Goal: Communication & Community: Answer question/provide support

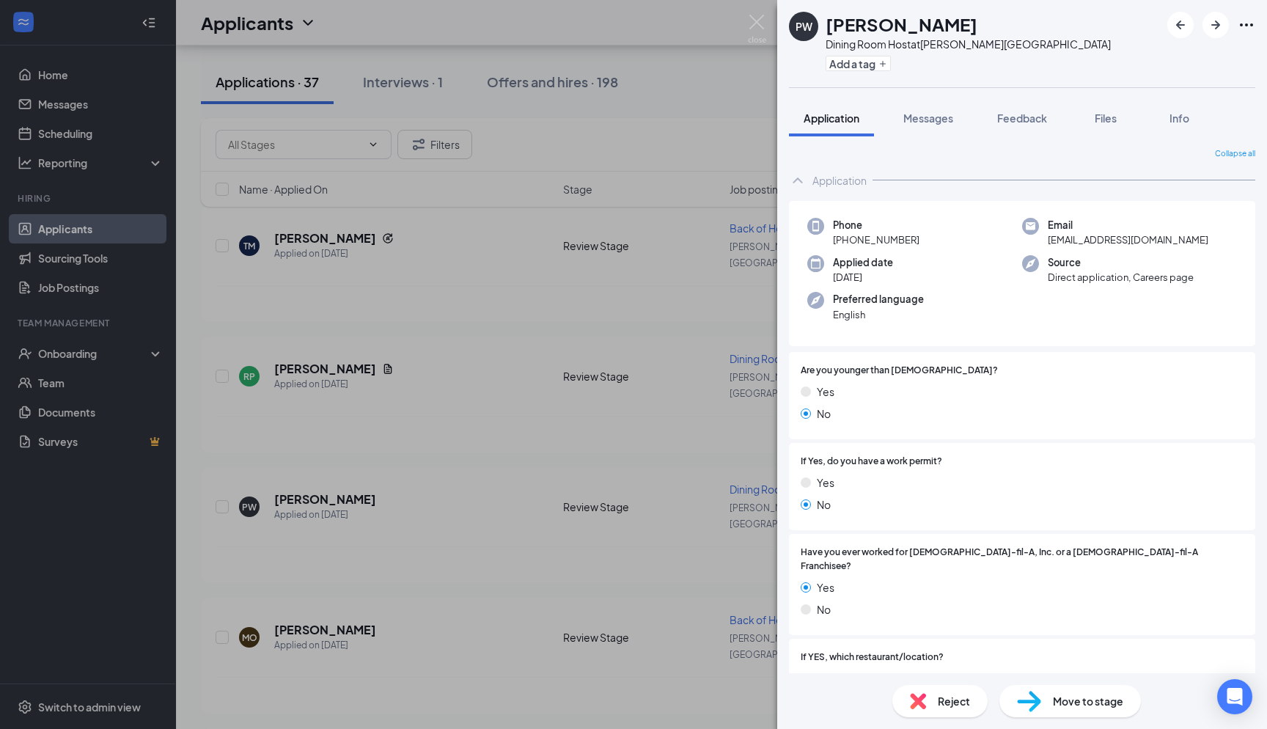
scroll to position [409, 0]
click at [757, 91] on div "PW [PERSON_NAME] Dining Room Host at [PERSON_NAME][GEOGRAPHIC_DATA] Add a tag A…" at bounding box center [633, 364] width 1267 height 729
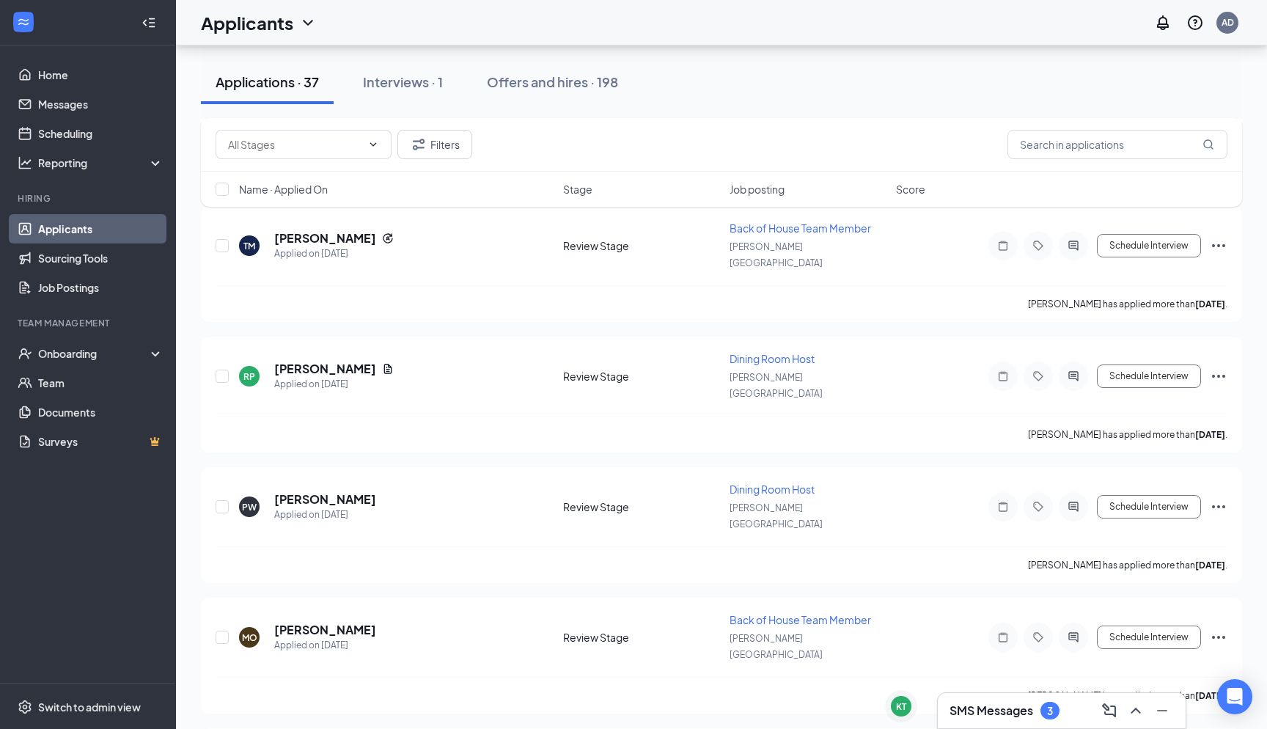
click at [1006, 717] on h3 "SMS Messages" at bounding box center [992, 711] width 84 height 16
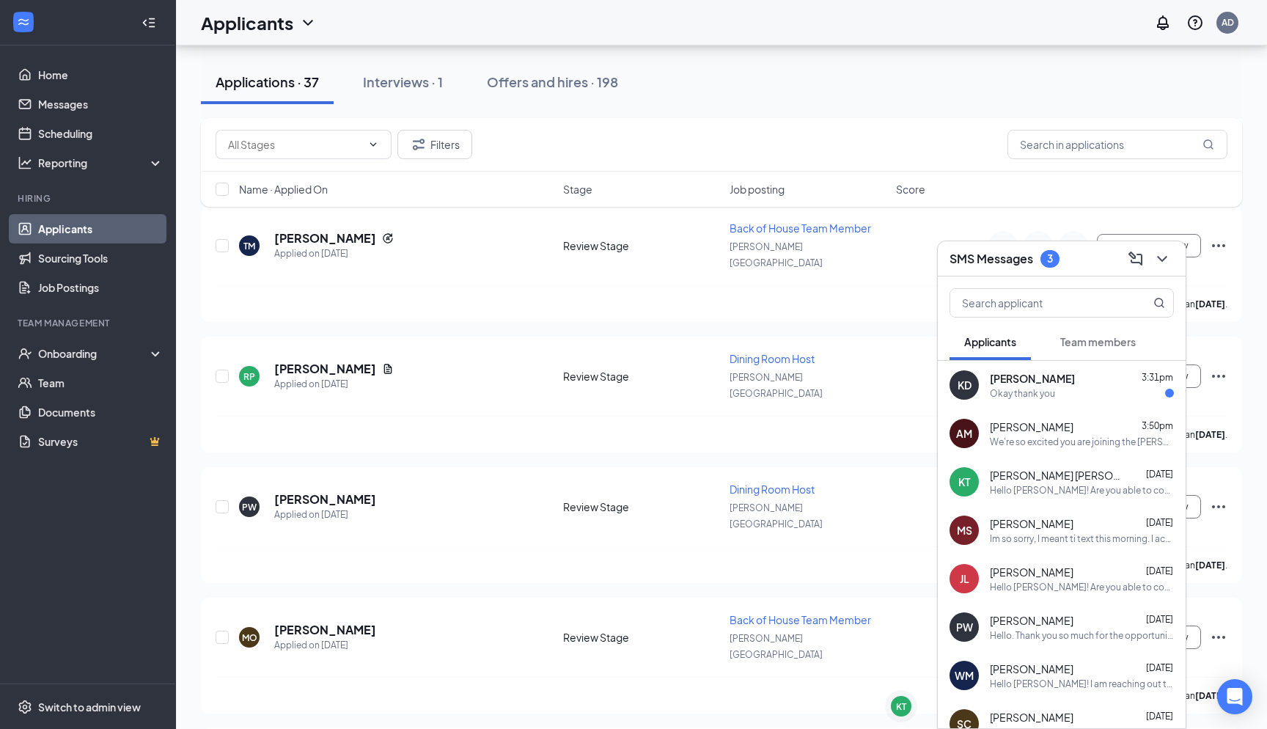
click at [1043, 385] on div "[PERSON_NAME] 3:31pm" at bounding box center [1082, 378] width 184 height 15
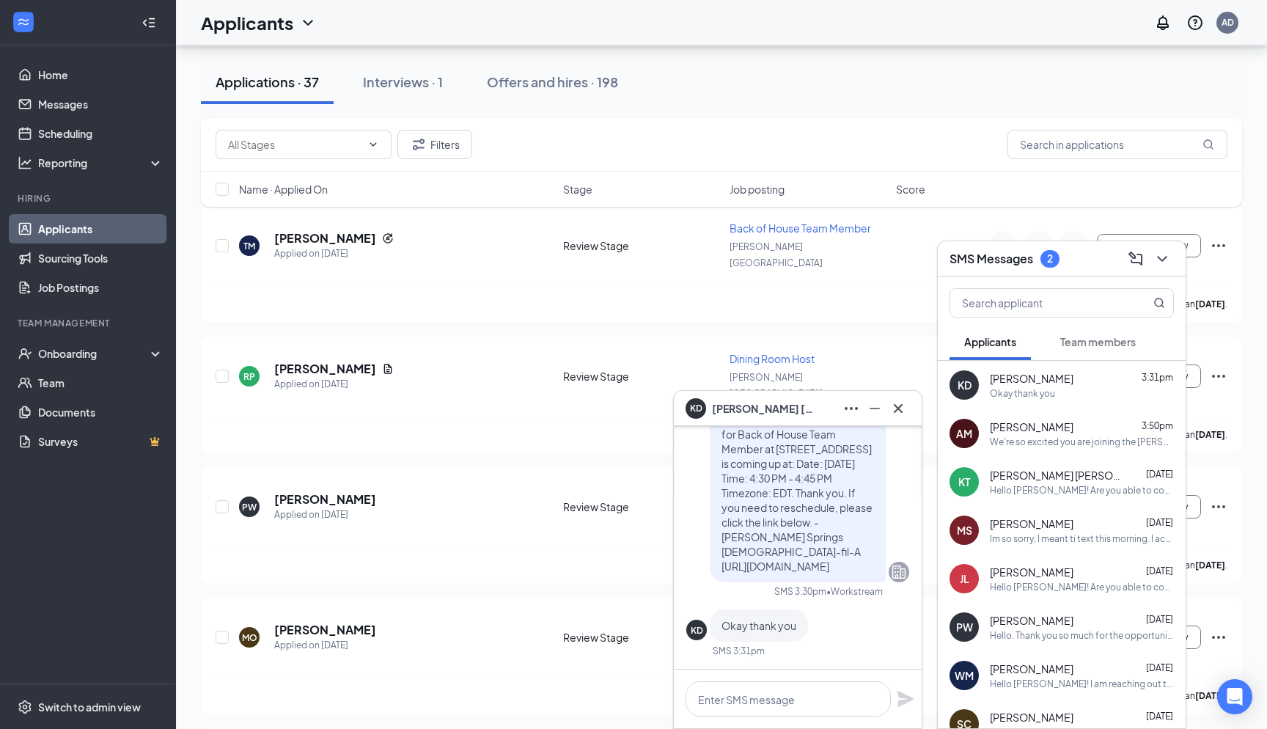
click at [895, 416] on icon "Cross" at bounding box center [899, 409] width 18 height 18
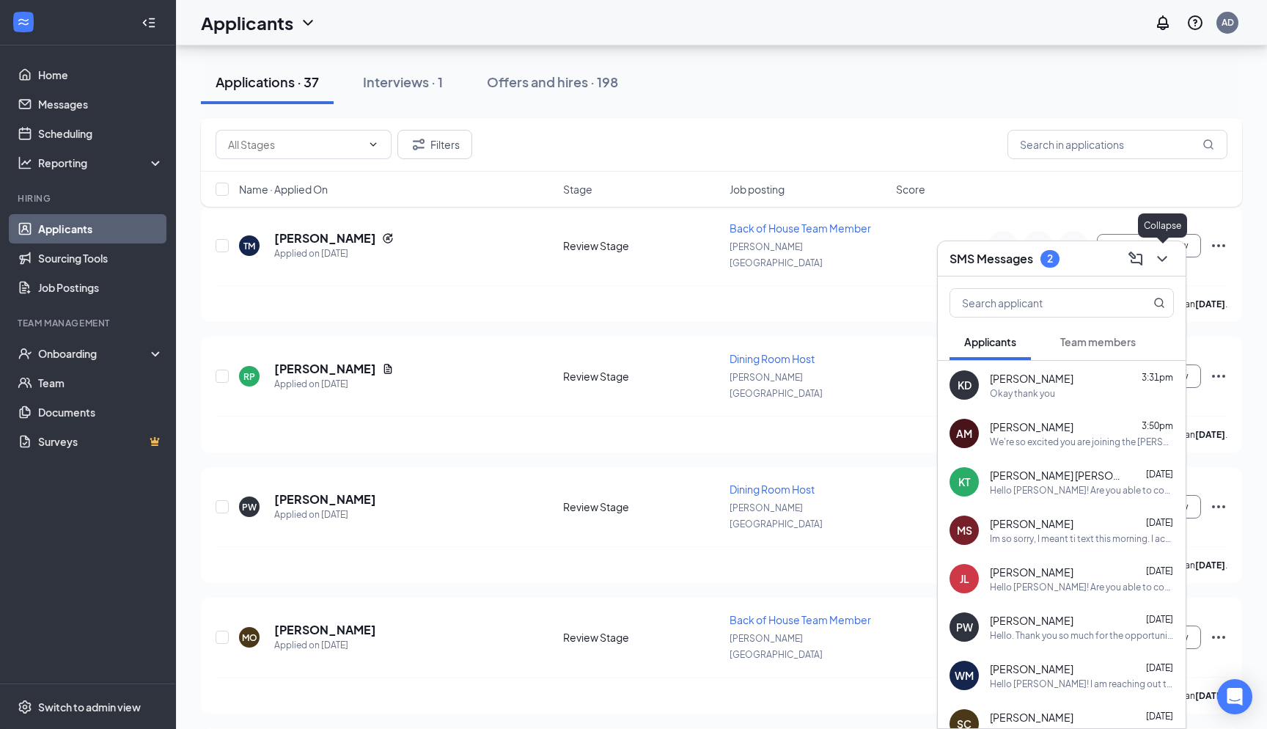
click at [1155, 258] on icon "ChevronDown" at bounding box center [1163, 259] width 18 height 18
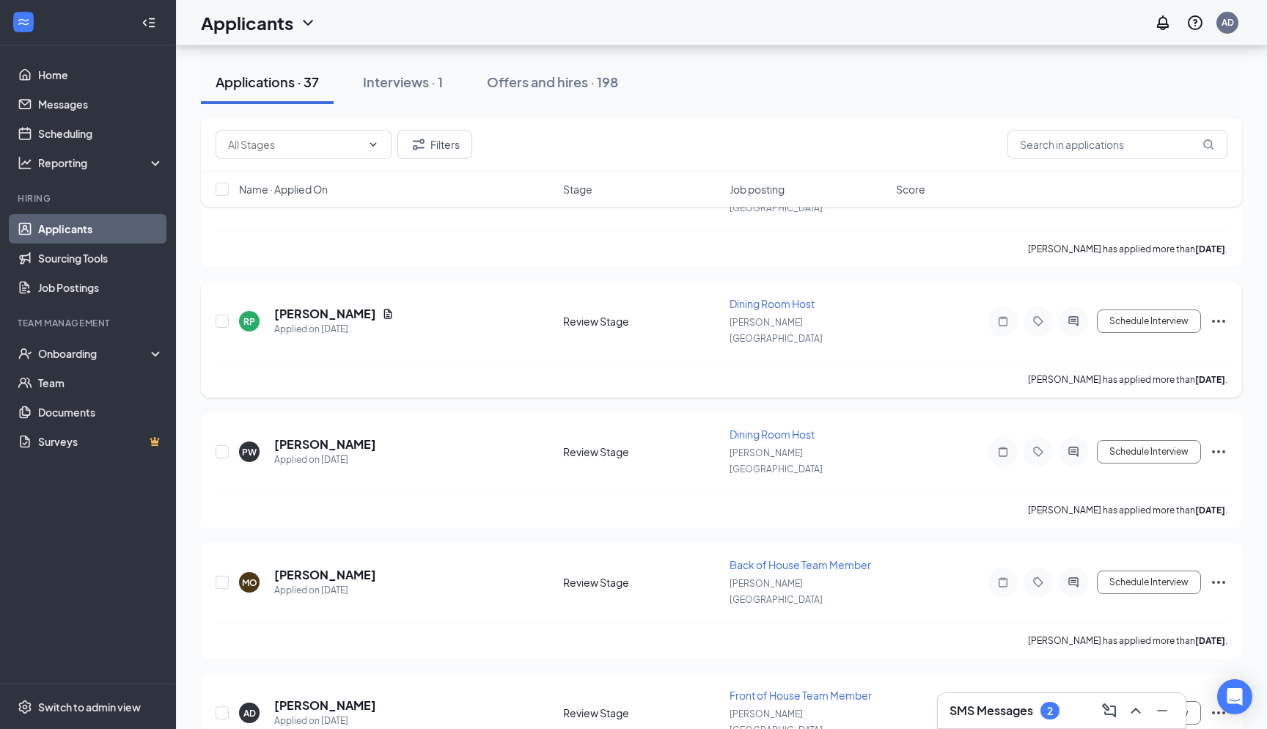
scroll to position [497, 0]
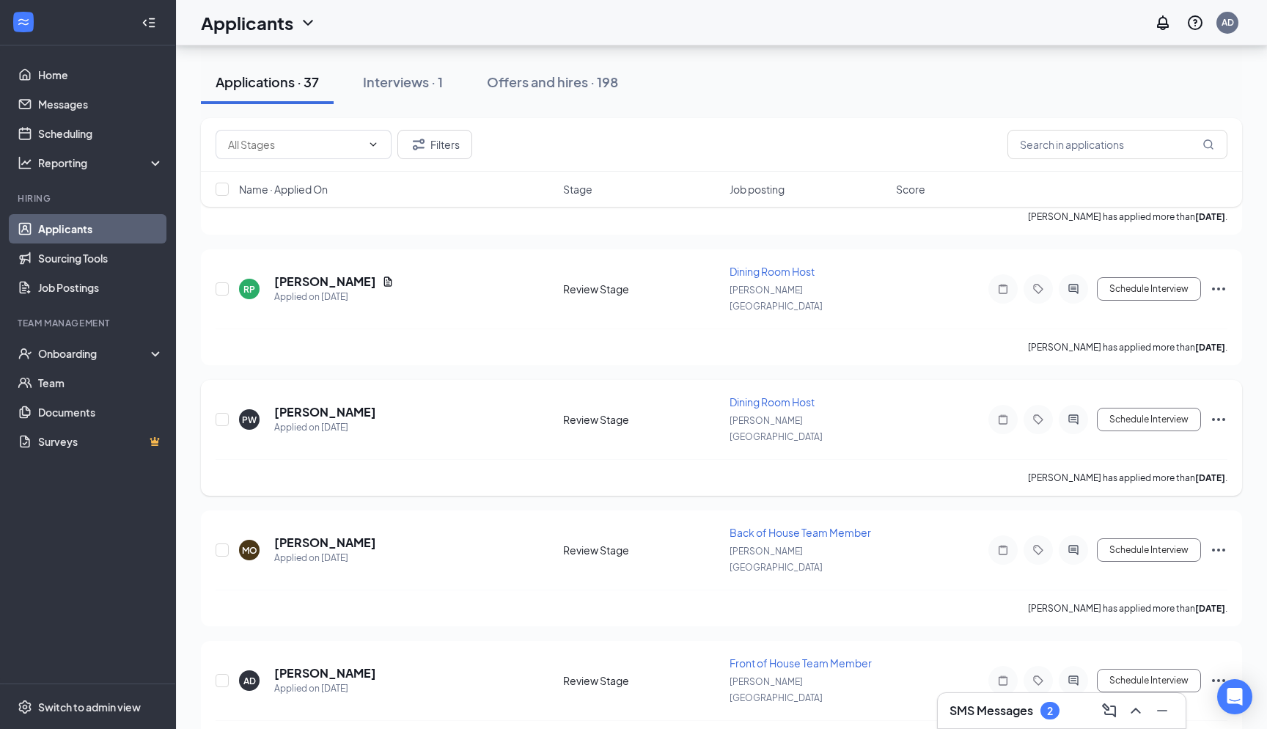
click at [793, 395] on span "Dining Room Host" at bounding box center [772, 401] width 85 height 13
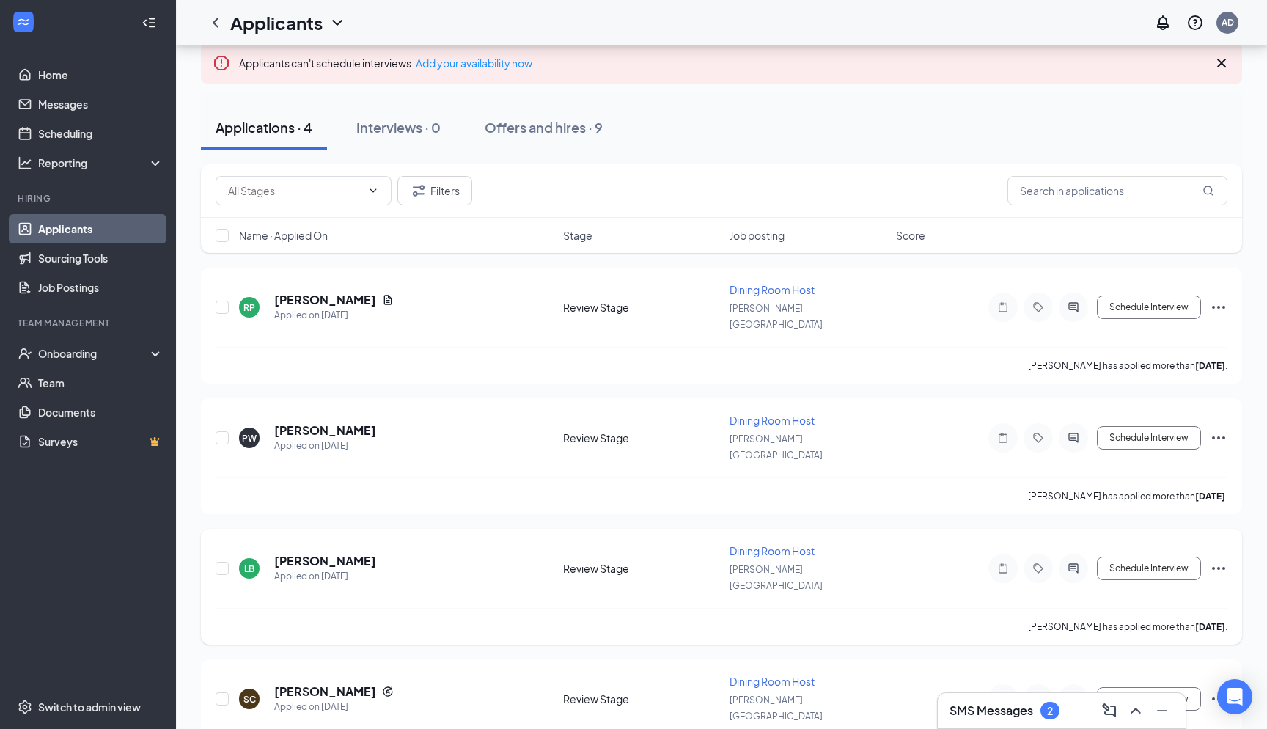
scroll to position [115, 0]
click at [790, 414] on span "Dining Room Host" at bounding box center [772, 420] width 85 height 13
click at [764, 414] on span "Dining Room Host" at bounding box center [772, 420] width 85 height 13
click at [318, 423] on h5 "[PERSON_NAME]" at bounding box center [325, 431] width 102 height 16
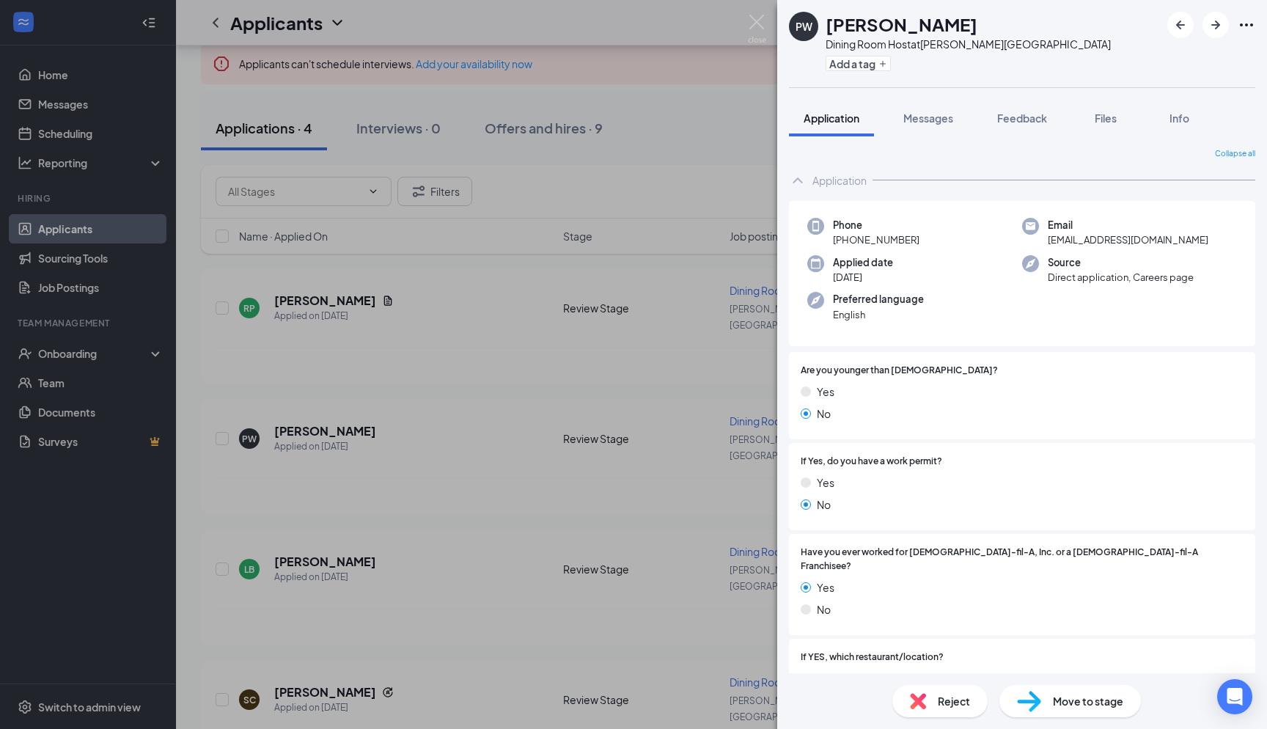
click at [665, 290] on div "PW [PERSON_NAME] Dining Room Host at [PERSON_NAME][GEOGRAPHIC_DATA] Add a tag A…" at bounding box center [633, 364] width 1267 height 729
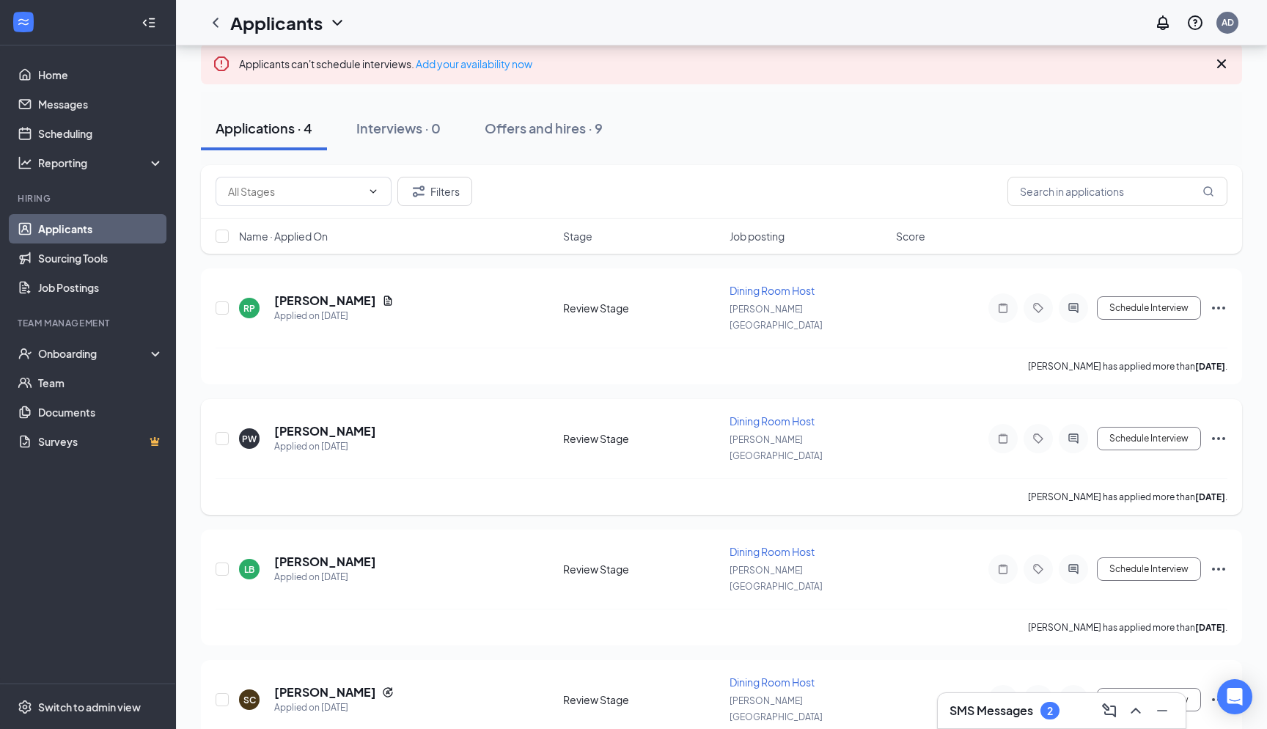
click at [1080, 433] on icon "ActiveChat" at bounding box center [1074, 439] width 18 height 12
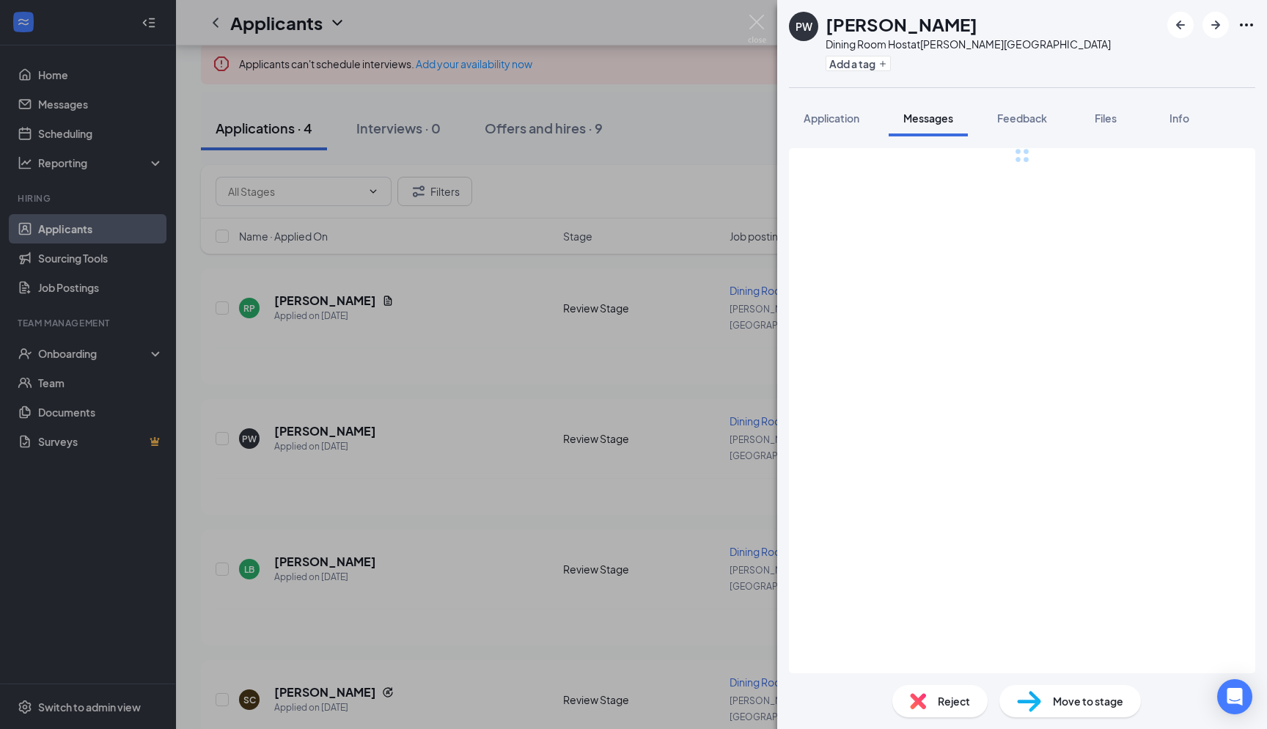
click at [712, 365] on div "PW [PERSON_NAME] Dining Room Host at [PERSON_NAME][GEOGRAPHIC_DATA] Add a tag A…" at bounding box center [633, 364] width 1267 height 729
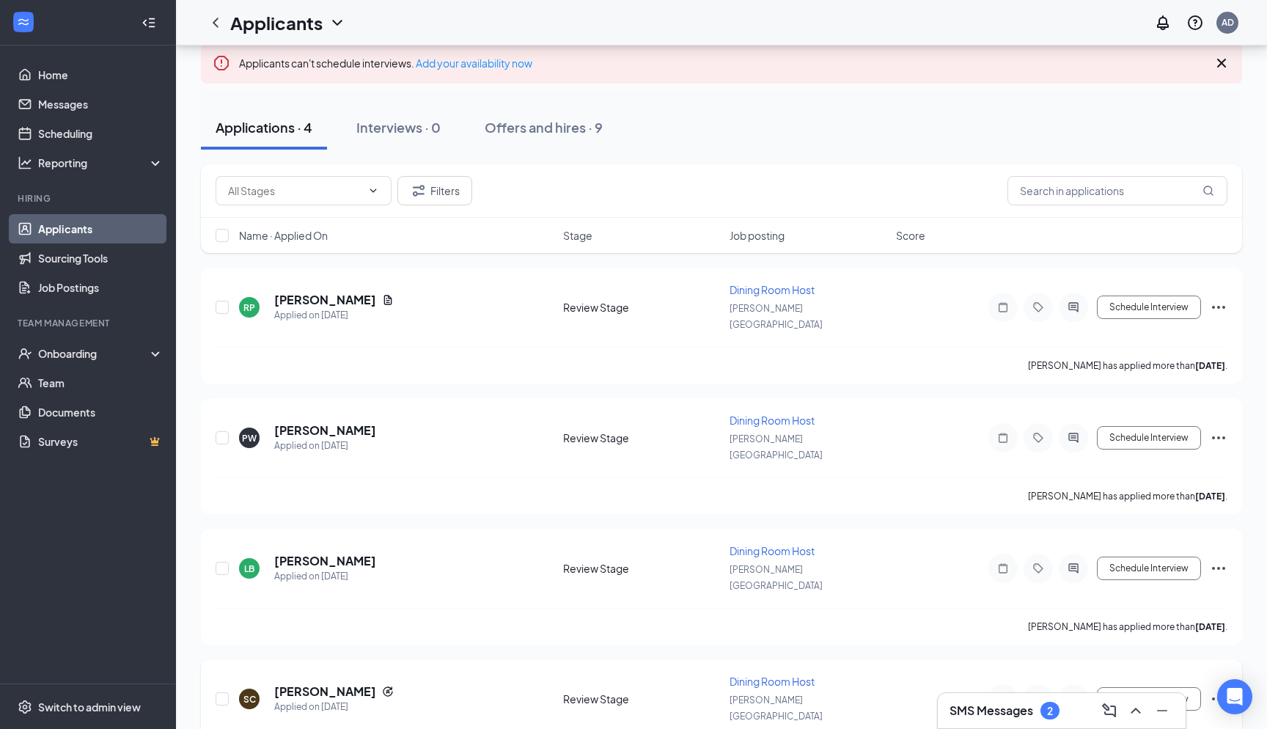
scroll to position [115, 0]
click at [1063, 685] on div at bounding box center [1073, 699] width 29 height 29
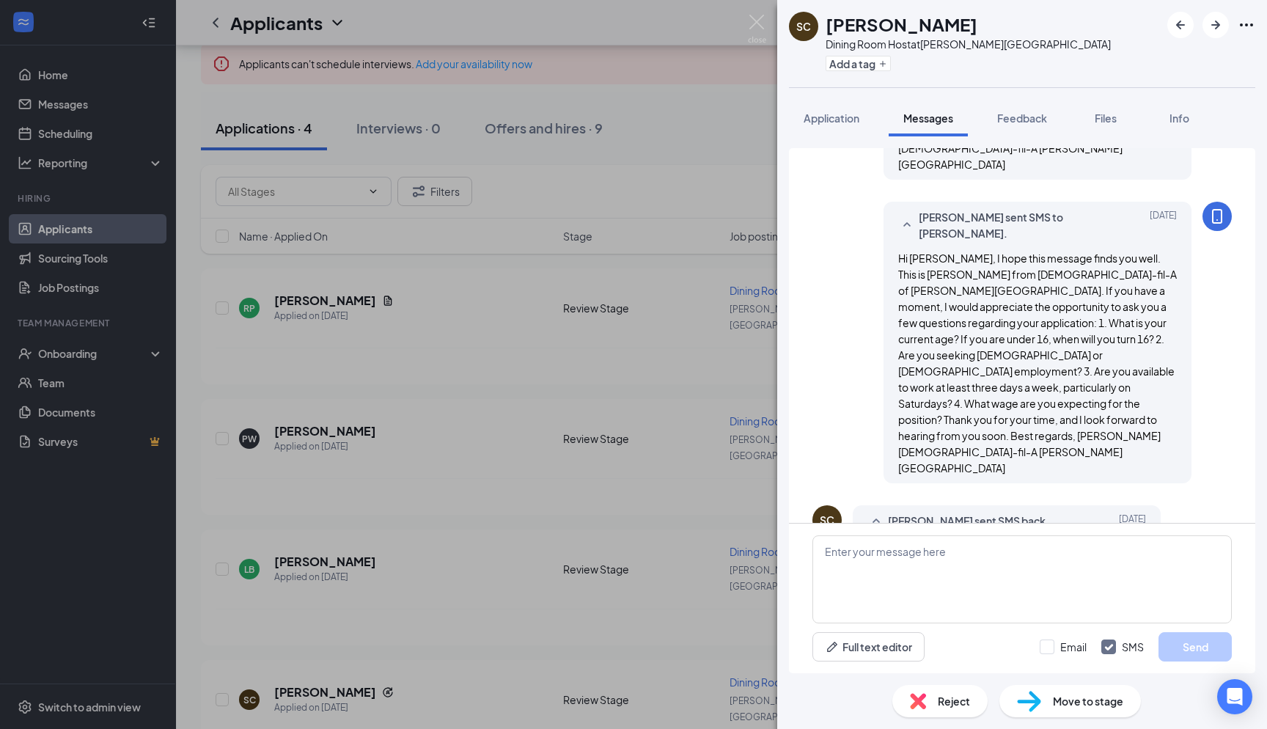
scroll to position [534, 0]
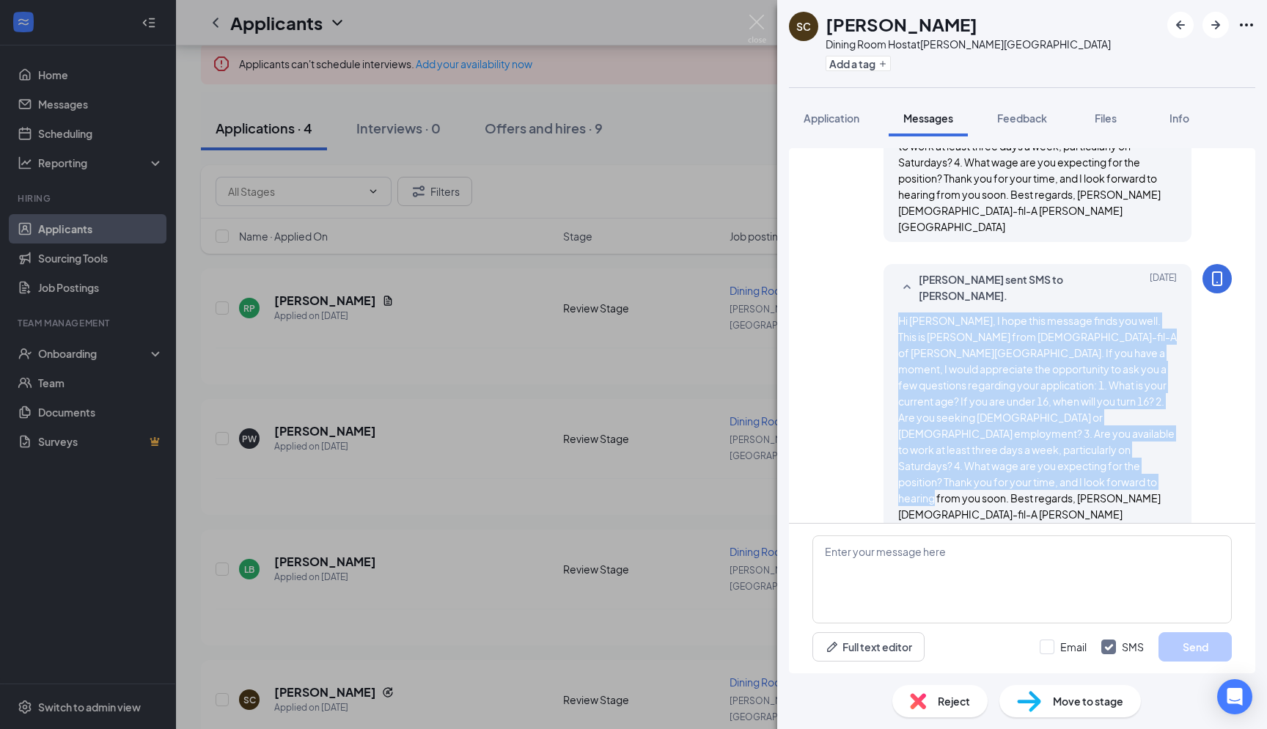
drag, startPoint x: 1061, startPoint y: 433, endPoint x: 893, endPoint y: 276, distance: 229.9
click at [893, 276] on div "[PERSON_NAME] sent SMS to [PERSON_NAME]. [DATE] Hi [PERSON_NAME], I hope this m…" at bounding box center [1038, 405] width 308 height 282
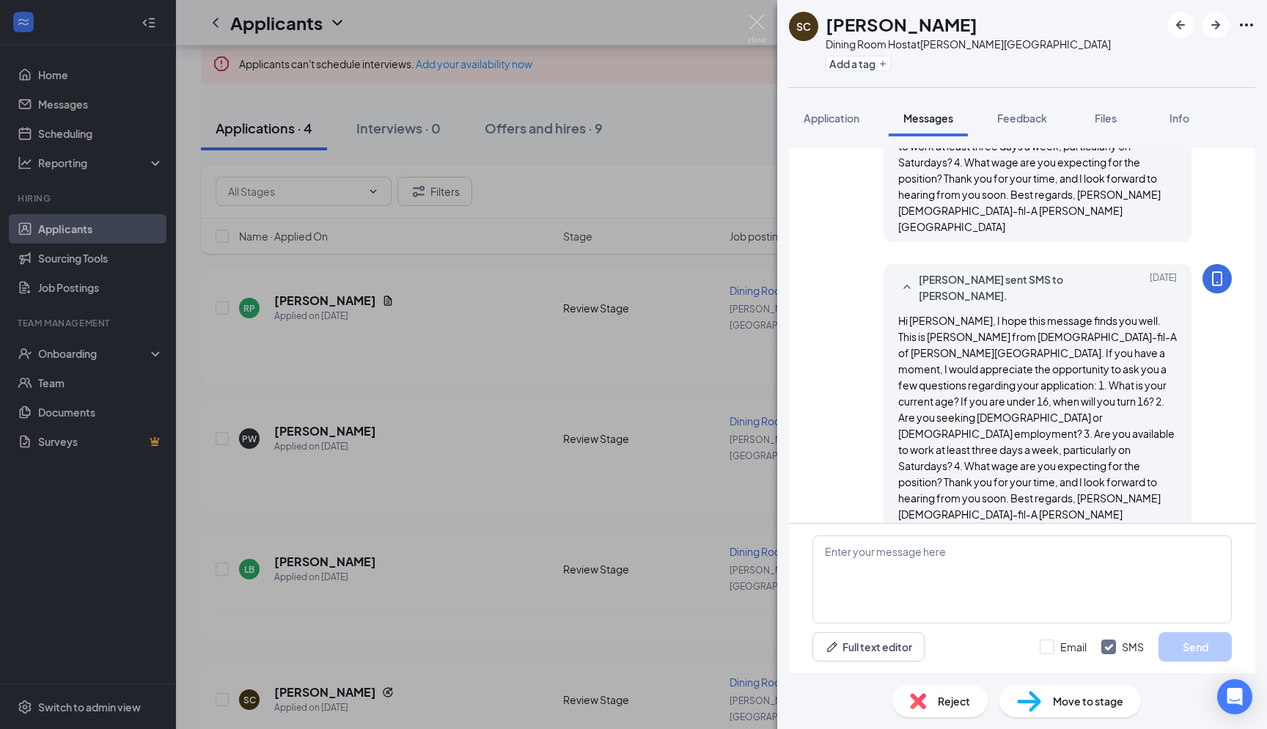
click at [669, 365] on div "SC [PERSON_NAME] Dining Room Host at [PERSON_NAME][GEOGRAPHIC_DATA] Add a tag A…" at bounding box center [633, 364] width 1267 height 729
click at [716, 358] on div "SC [PERSON_NAME] Dining Room Host at [PERSON_NAME][GEOGRAPHIC_DATA] Add a tag A…" at bounding box center [633, 364] width 1267 height 729
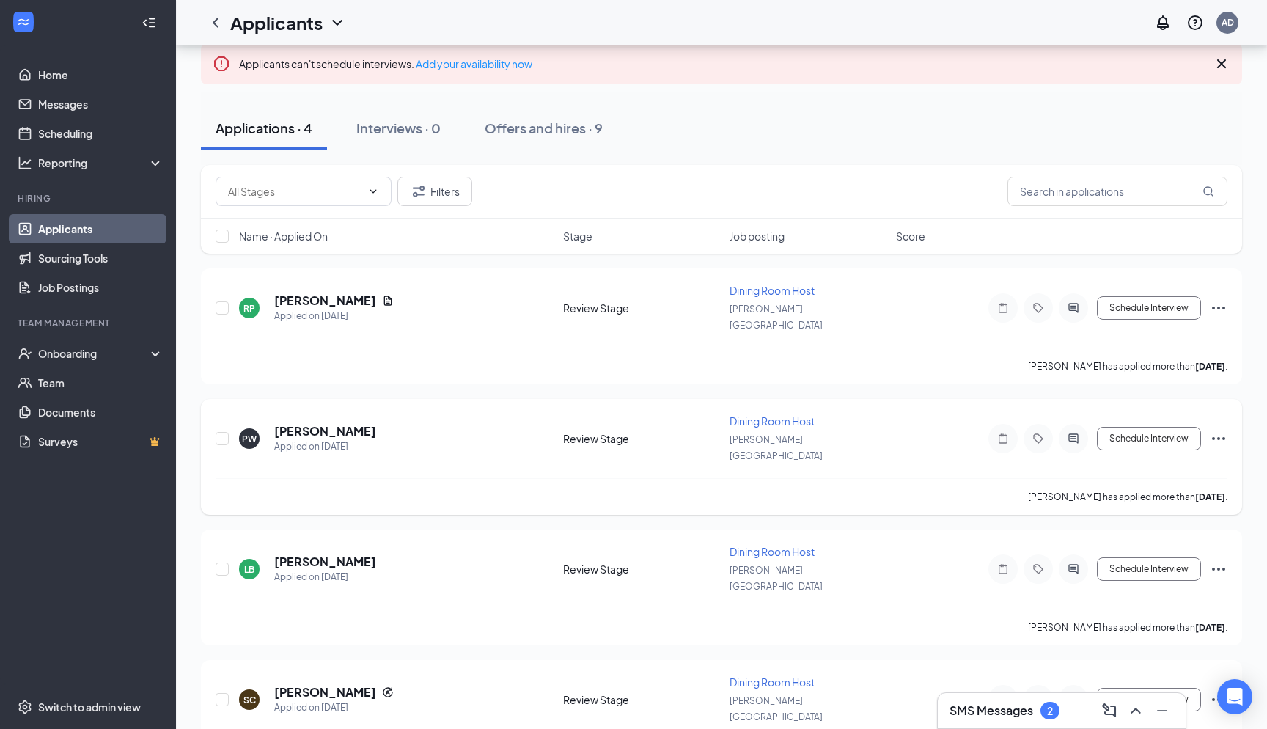
click at [1074, 424] on div at bounding box center [1073, 438] width 29 height 29
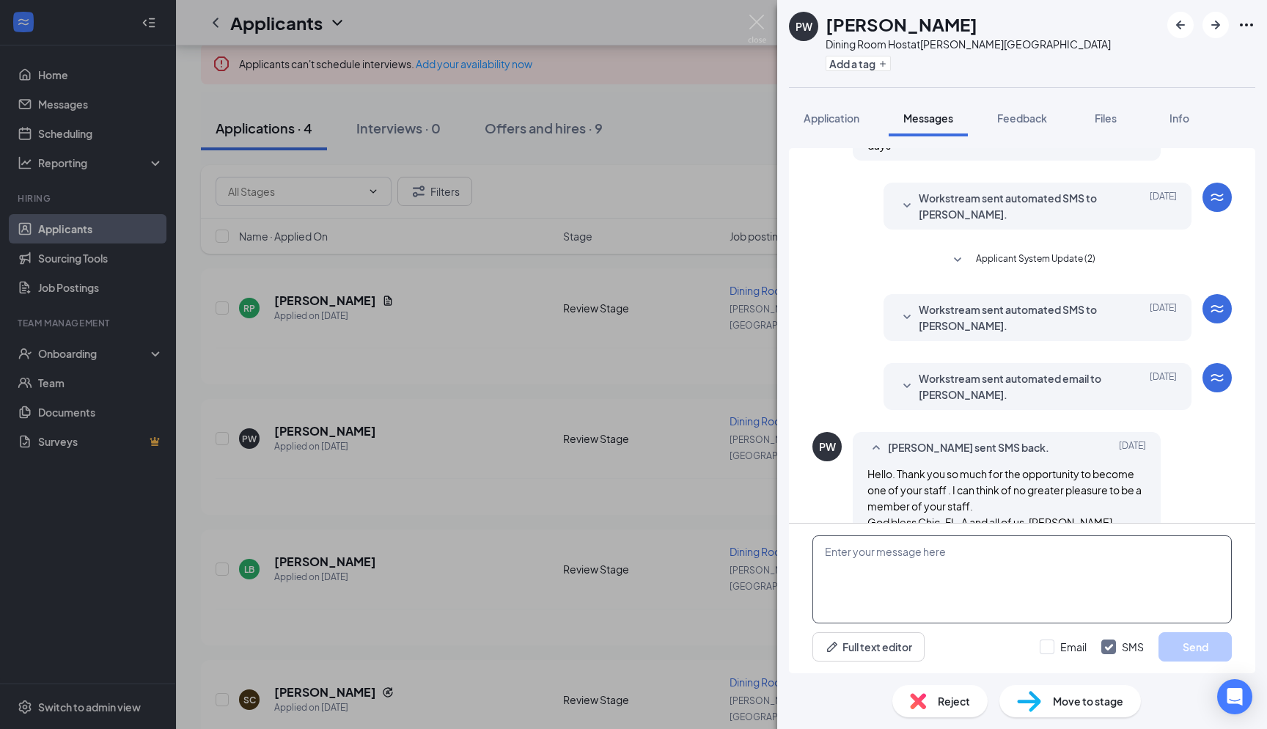
scroll to position [306, 0]
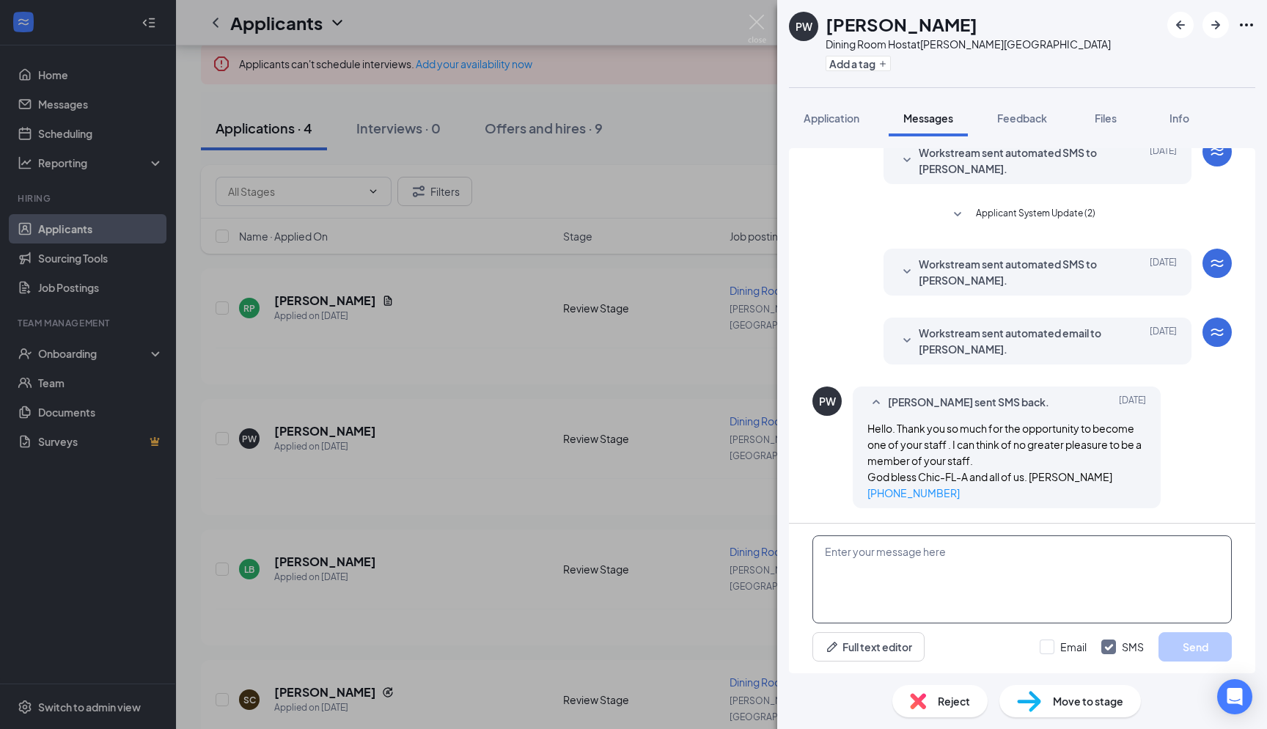
click at [888, 563] on textarea at bounding box center [1023, 579] width 420 height 88
paste textarea "Hi [PERSON_NAME], I hope this message finds you well. This is [PERSON_NAME] fro…"
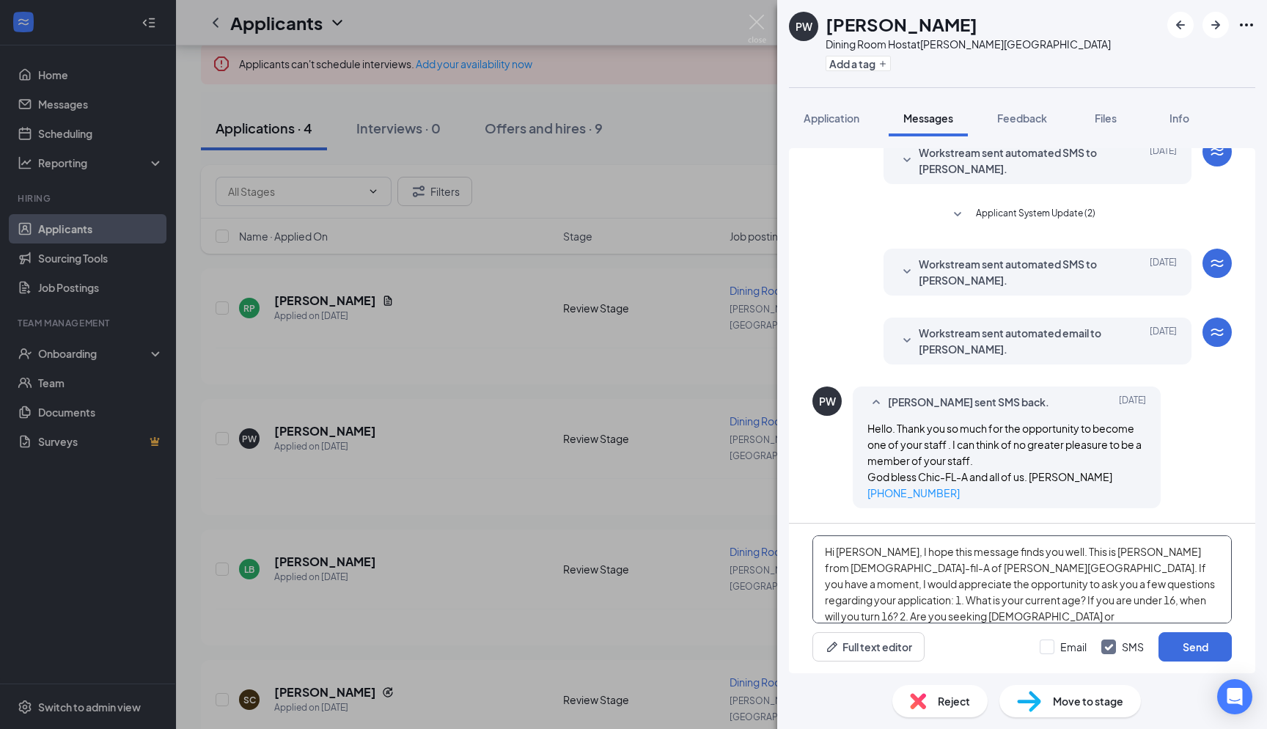
scroll to position [0, 0]
click at [874, 552] on textarea "Hi [PERSON_NAME], I hope this message finds you well. This is [PERSON_NAME] fro…" at bounding box center [1023, 579] width 420 height 88
click at [929, 596] on textarea "Hi [PERSON_NAME], I hope this message finds you well. This is [PERSON_NAME] fro…" at bounding box center [1023, 579] width 420 height 88
type textarea "Hi [PERSON_NAME], I hope this message finds you well. This is [PERSON_NAME] fro…"
click at [1058, 648] on label "Email" at bounding box center [1063, 647] width 47 height 15
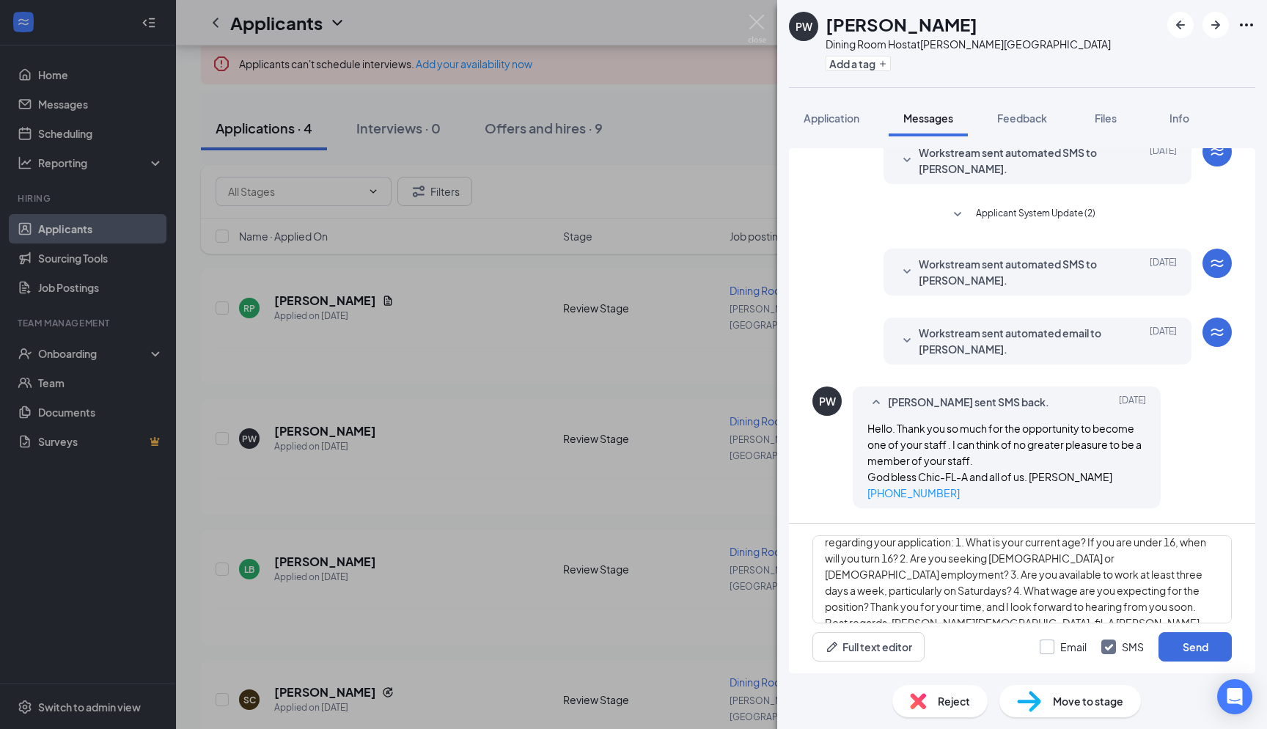
click at [1058, 648] on input "Email" at bounding box center [1063, 647] width 47 height 15
checkbox input "true"
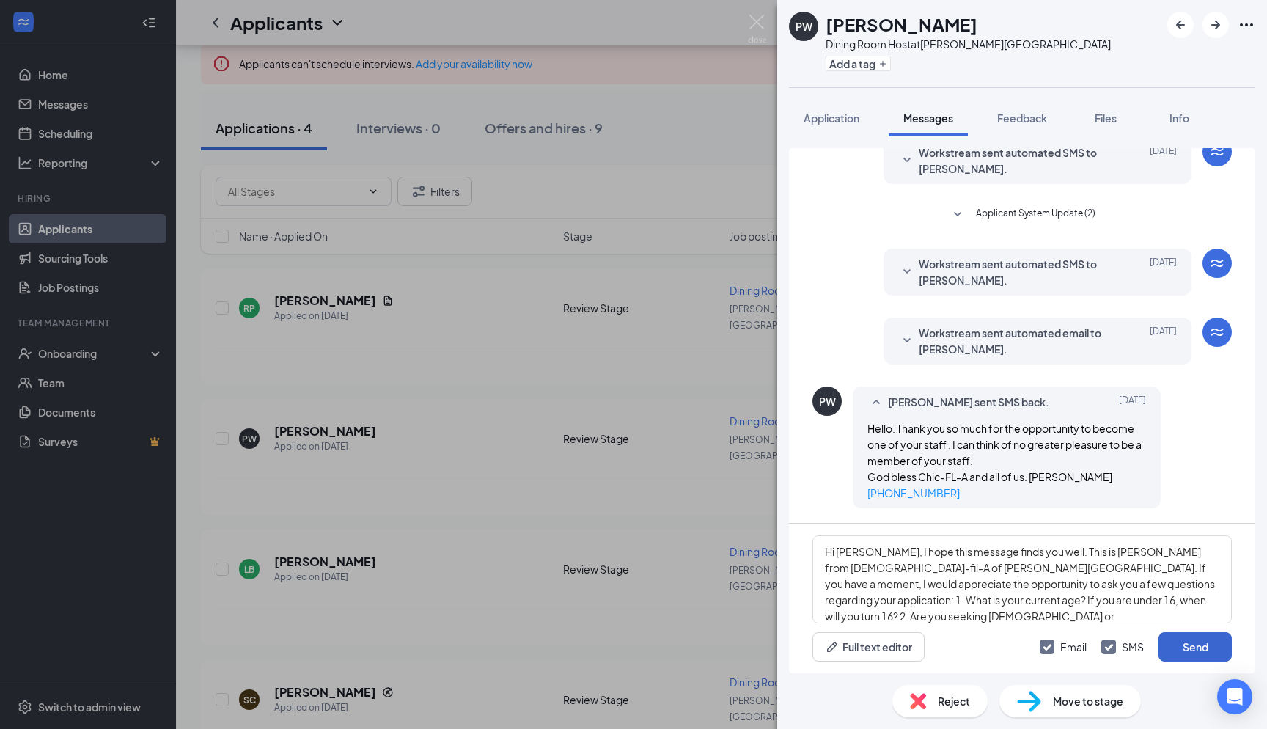
click at [1193, 652] on button "Send" at bounding box center [1195, 646] width 73 height 29
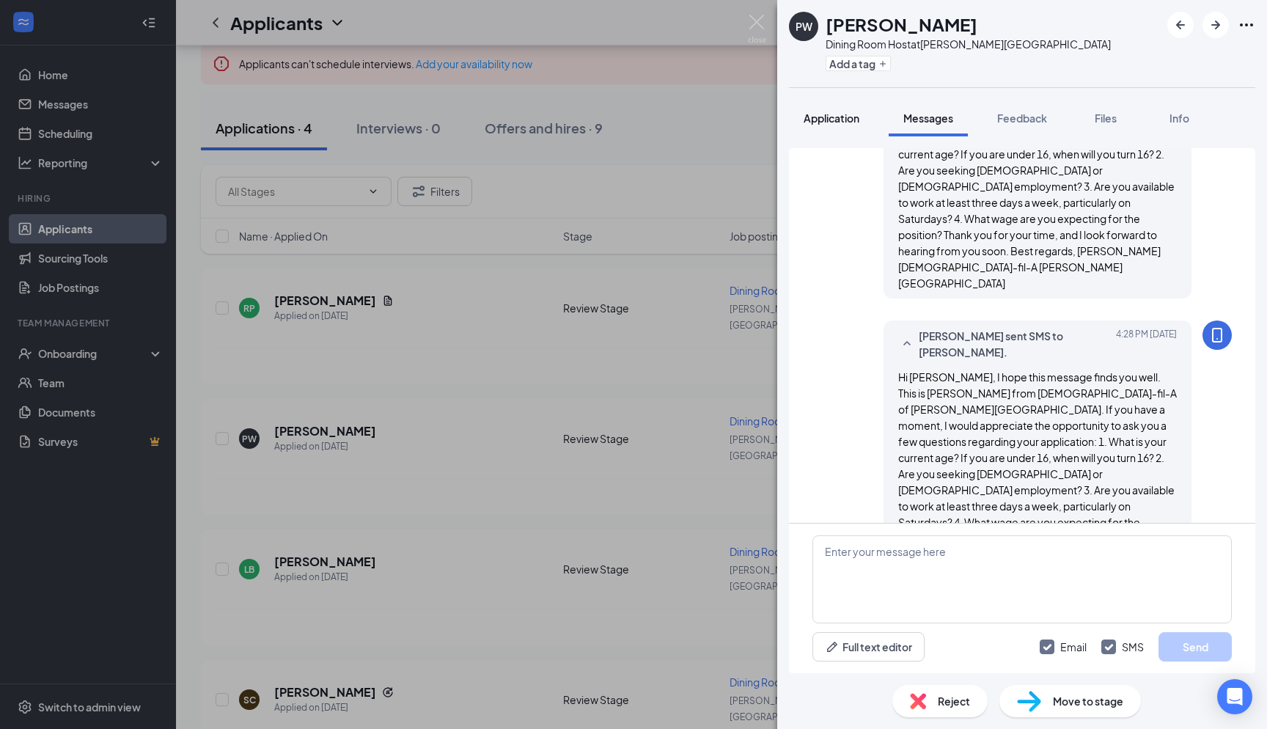
scroll to position [816, 0]
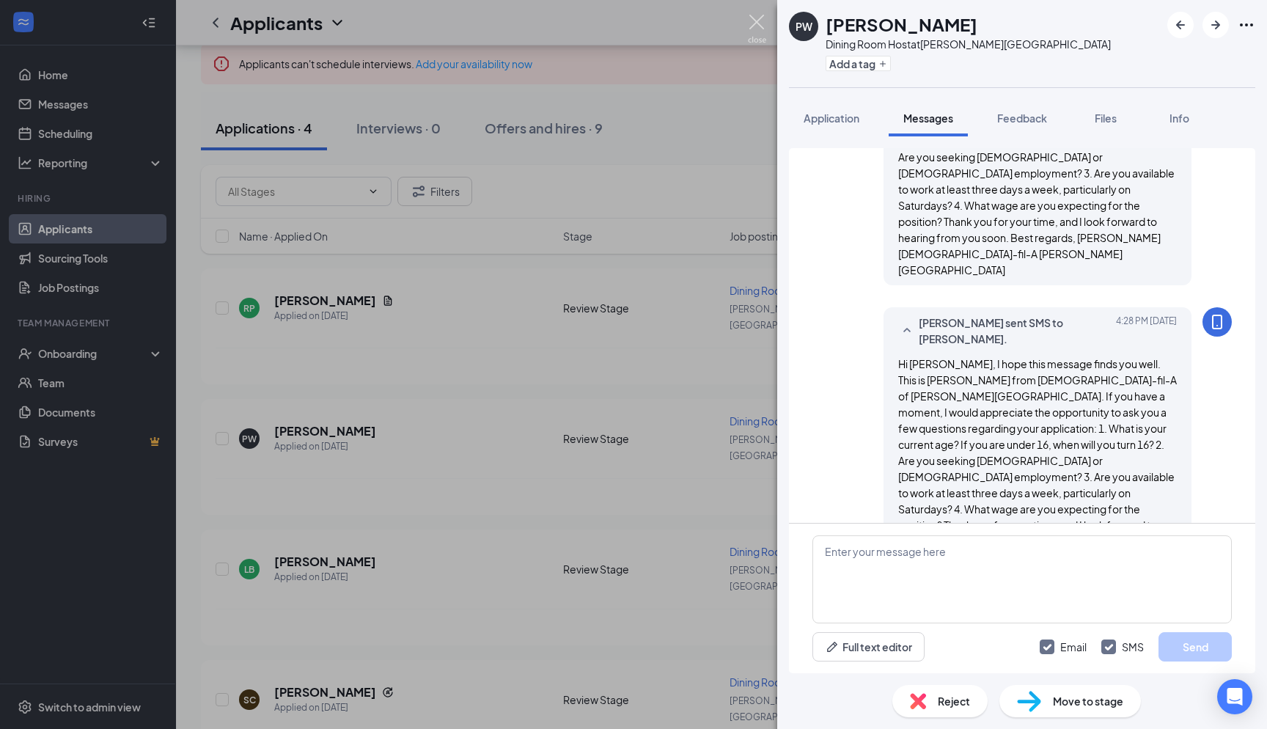
click at [756, 31] on img at bounding box center [757, 29] width 18 height 29
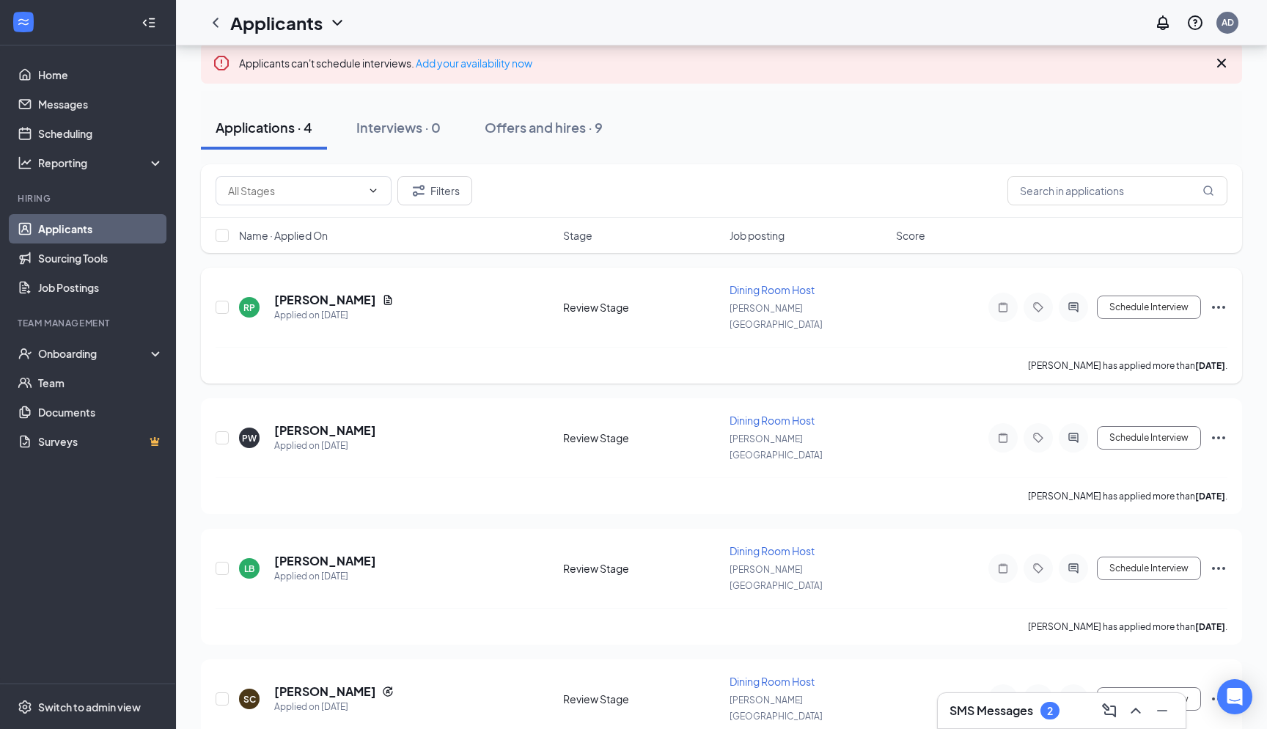
scroll to position [115, 0]
click at [340, 299] on div "[PERSON_NAME]" at bounding box center [334, 301] width 120 height 16
click at [382, 295] on icon "Document" at bounding box center [388, 301] width 12 height 12
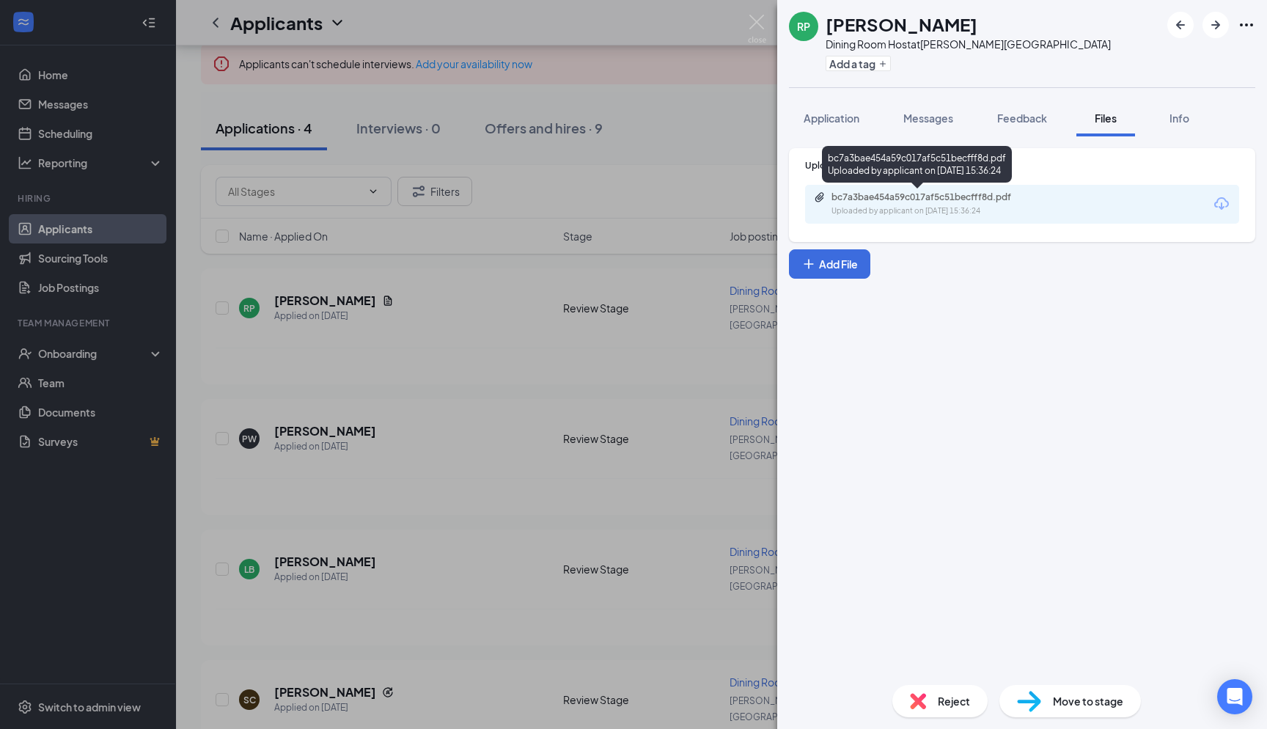
click at [887, 214] on div "Uploaded by applicant on [DATE] 15:36:24" at bounding box center [942, 211] width 220 height 12
